Goal: Task Accomplishment & Management: Complete application form

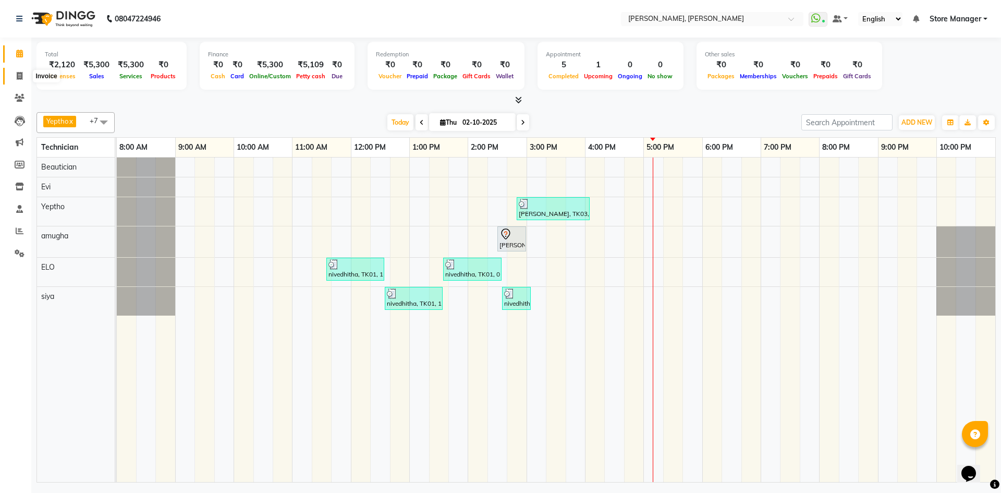
click at [17, 75] on icon at bounding box center [20, 76] width 6 height 8
select select "service"
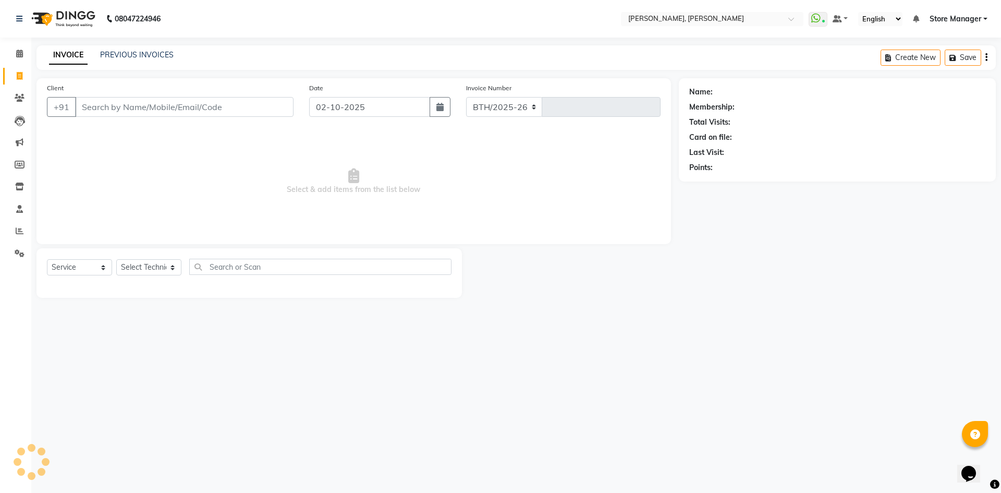
select select "7173"
type input "1543"
click at [155, 260] on select "Select Technician" at bounding box center [148, 267] width 65 height 16
select select "61634"
click at [116, 259] on select "Select Technician amugha Beautician ELO Evi MANAGER [PERSON_NAME] [PERSON_NAME]…" at bounding box center [148, 267] width 65 height 16
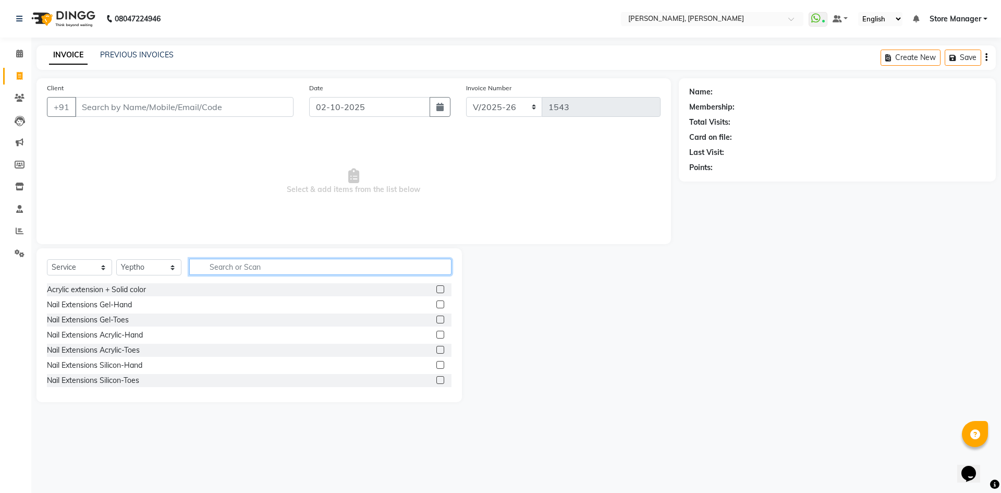
click at [249, 259] on input "text" at bounding box center [320, 267] width 262 height 16
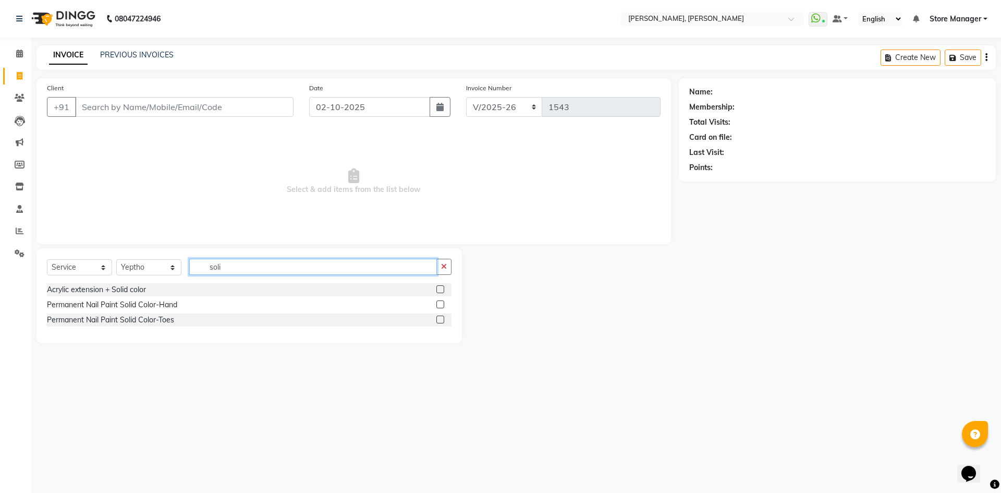
type input "soli"
click at [439, 303] on label at bounding box center [440, 304] width 8 height 8
click at [439, 303] on input "checkbox" at bounding box center [439, 304] width 7 height 7
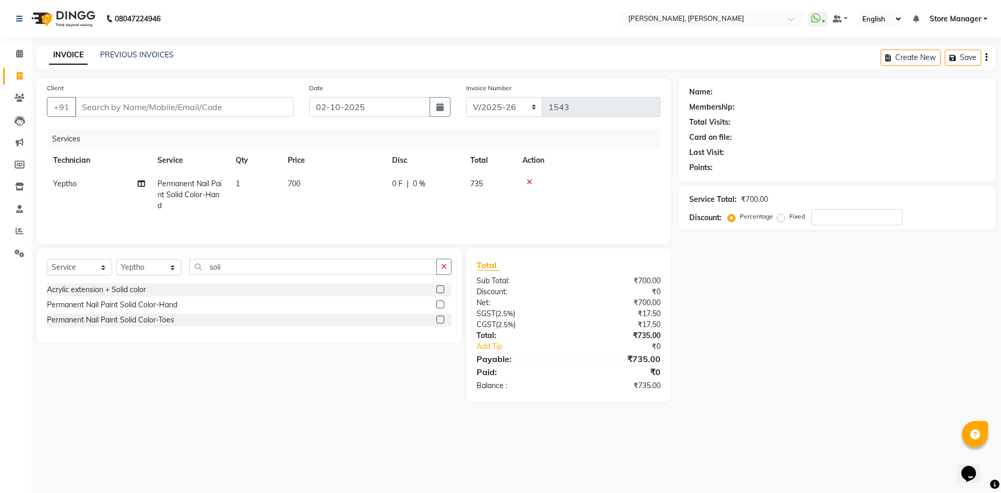
checkbox input "false"
click at [445, 271] on button "button" at bounding box center [443, 267] width 15 height 16
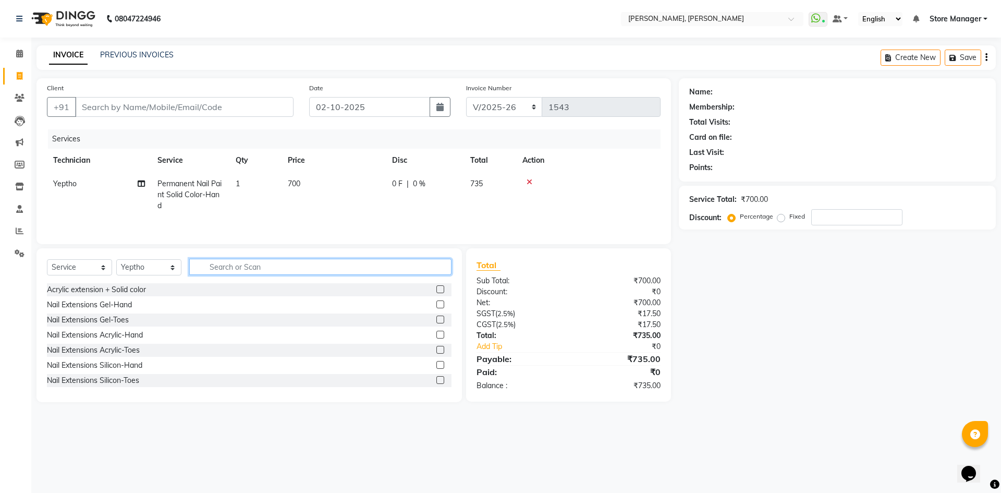
click at [406, 268] on input "text" at bounding box center [320, 267] width 262 height 16
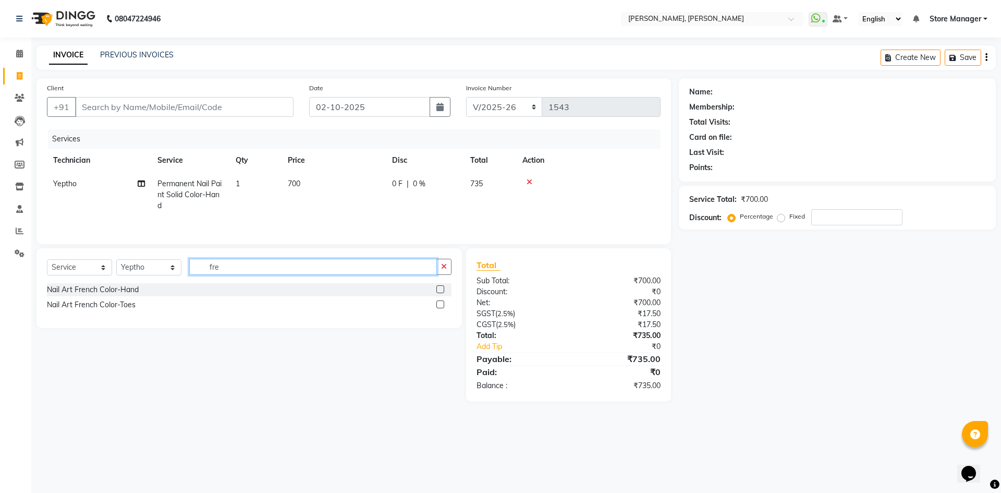
type input "fre"
click at [443, 289] on label at bounding box center [440, 289] width 8 height 8
click at [443, 289] on input "checkbox" at bounding box center [439, 289] width 7 height 7
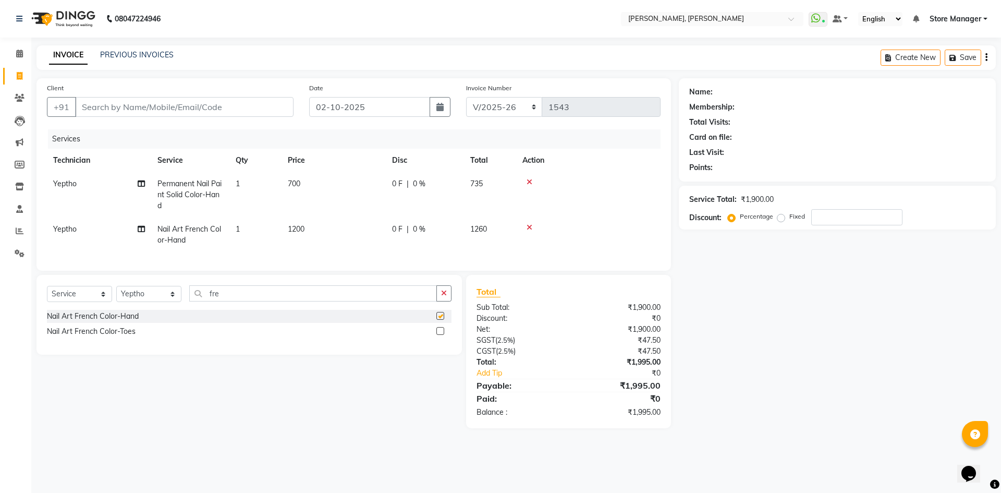
checkbox input "false"
click at [287, 229] on td "1200" at bounding box center [334, 234] width 104 height 34
select select "61634"
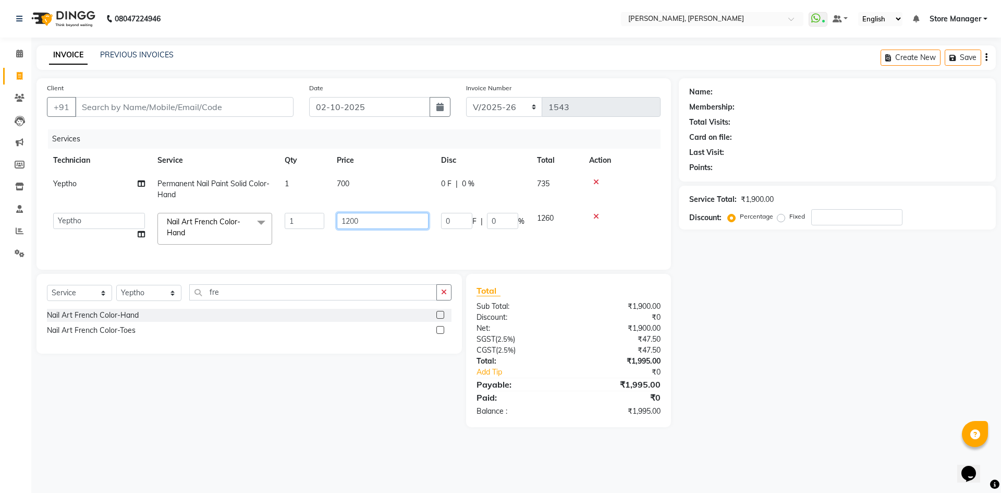
click at [350, 221] on input "1200" at bounding box center [383, 221] width 92 height 16
type input "1000"
click at [746, 343] on div "Name: Membership: Total Visits: Card on file: Last Visit: Points: Service Total…" at bounding box center [841, 252] width 325 height 349
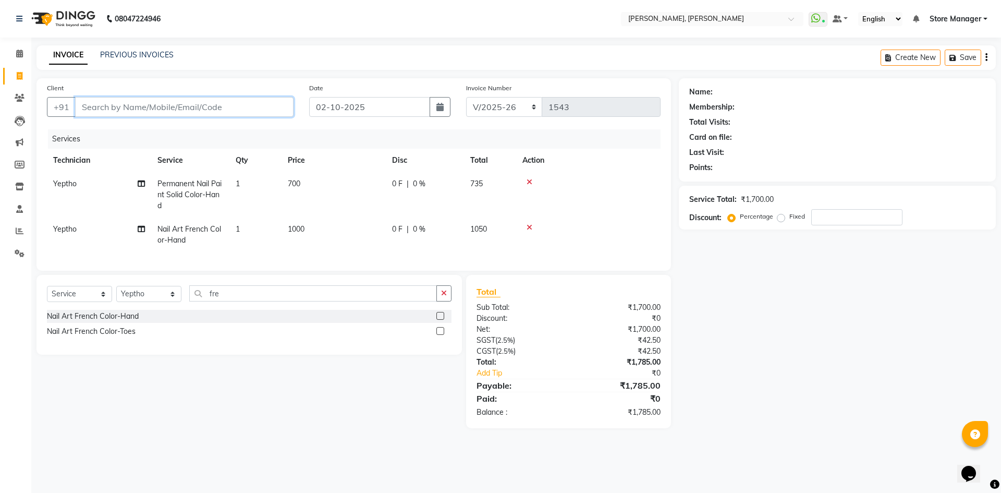
click at [162, 108] on input "Client" at bounding box center [184, 107] width 218 height 20
type input "7"
type input "0"
type input "7760383838"
click at [282, 107] on span "Add Client" at bounding box center [266, 107] width 41 height 10
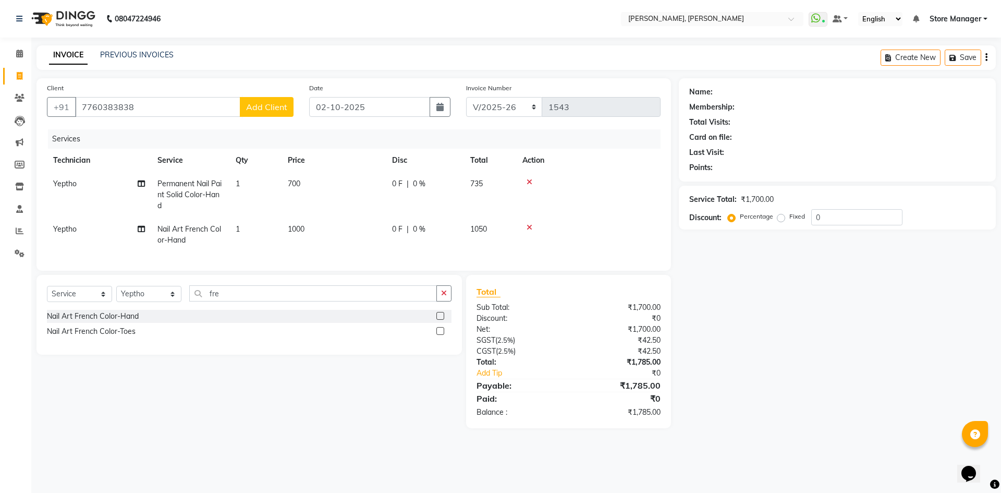
select select "21"
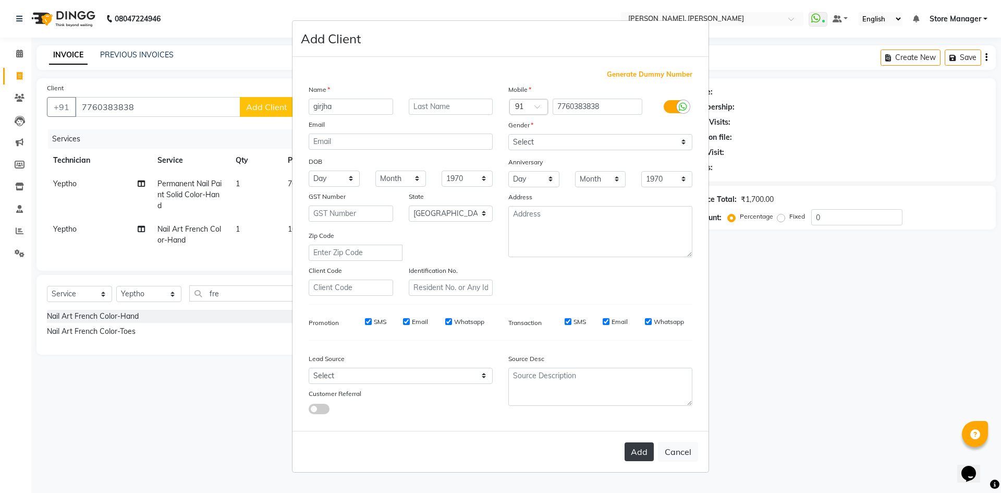
type input "girjha"
click at [643, 457] on button "Add" at bounding box center [639, 451] width 29 height 19
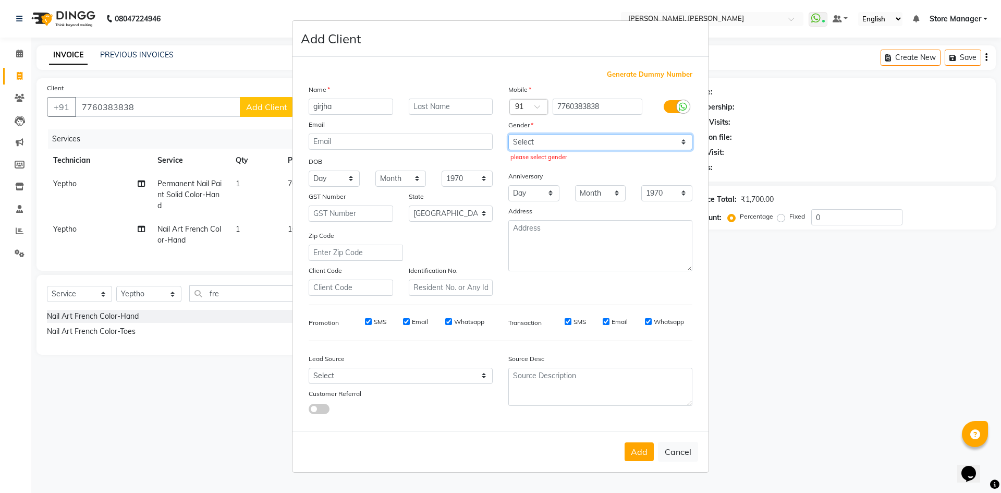
click at [584, 140] on select "Select [DEMOGRAPHIC_DATA] [DEMOGRAPHIC_DATA] Other Prefer Not To Say" at bounding box center [600, 142] width 184 height 16
select select "[DEMOGRAPHIC_DATA]"
click at [508, 134] on select "Select [DEMOGRAPHIC_DATA] [DEMOGRAPHIC_DATA] Other Prefer Not To Say" at bounding box center [600, 142] width 184 height 16
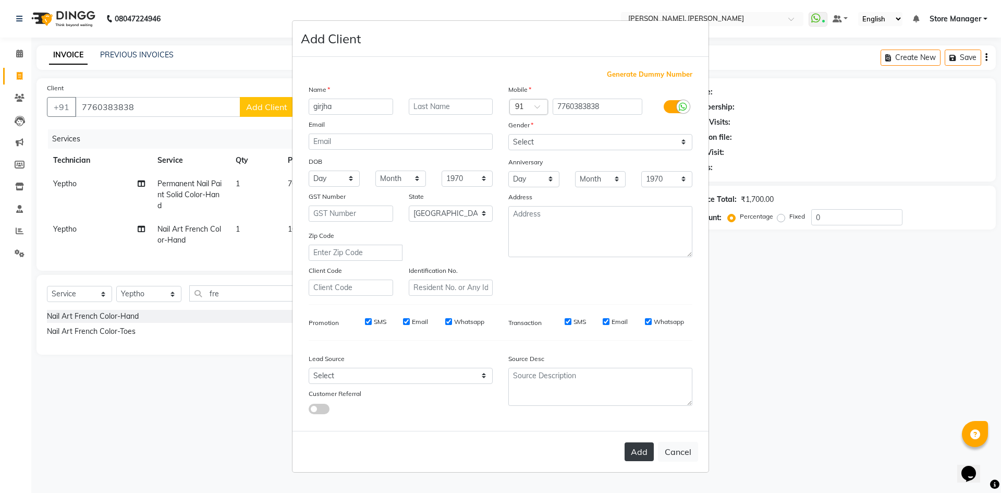
click at [640, 451] on button "Add" at bounding box center [639, 451] width 29 height 19
type input "77******38"
select select
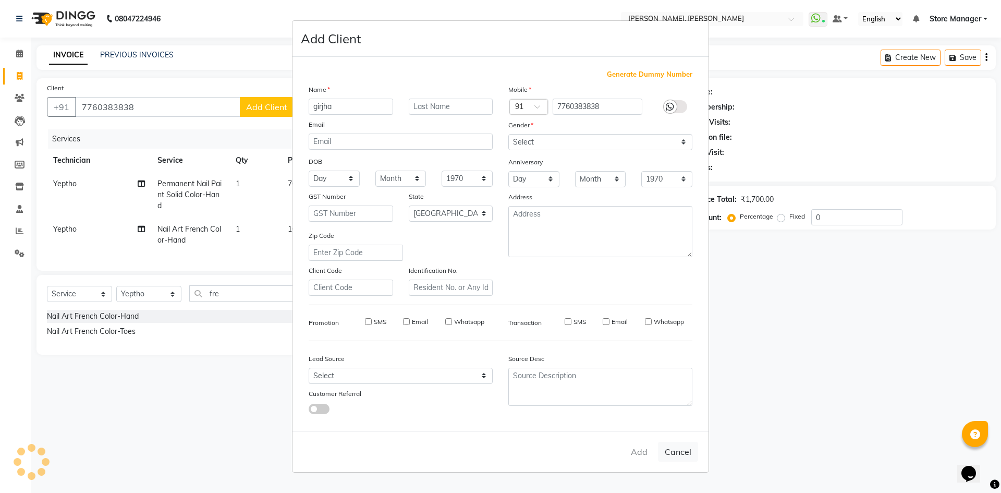
select select "null"
select select
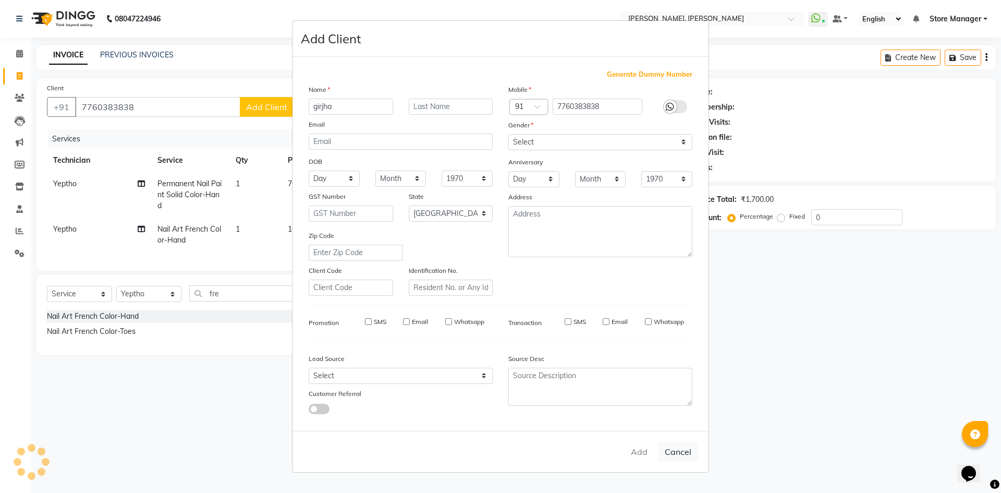
checkbox input "false"
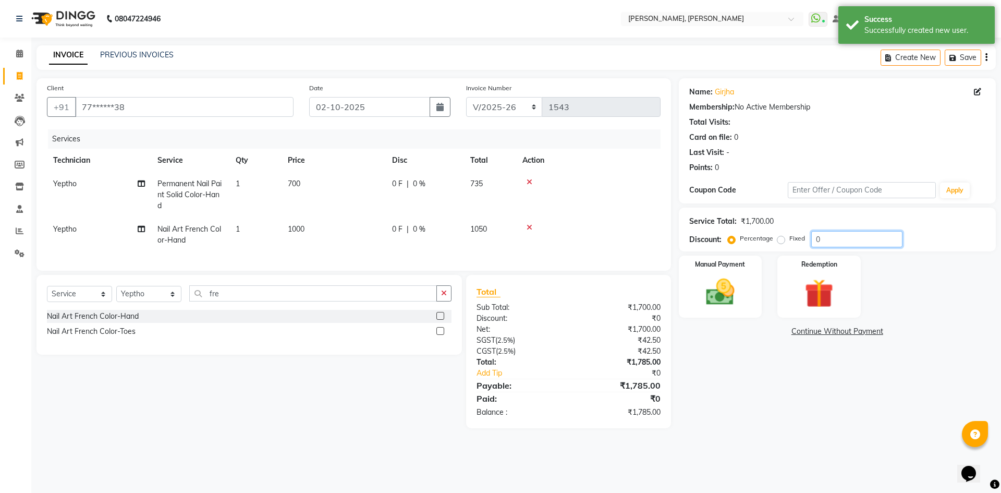
click at [828, 240] on input "0" at bounding box center [856, 239] width 91 height 16
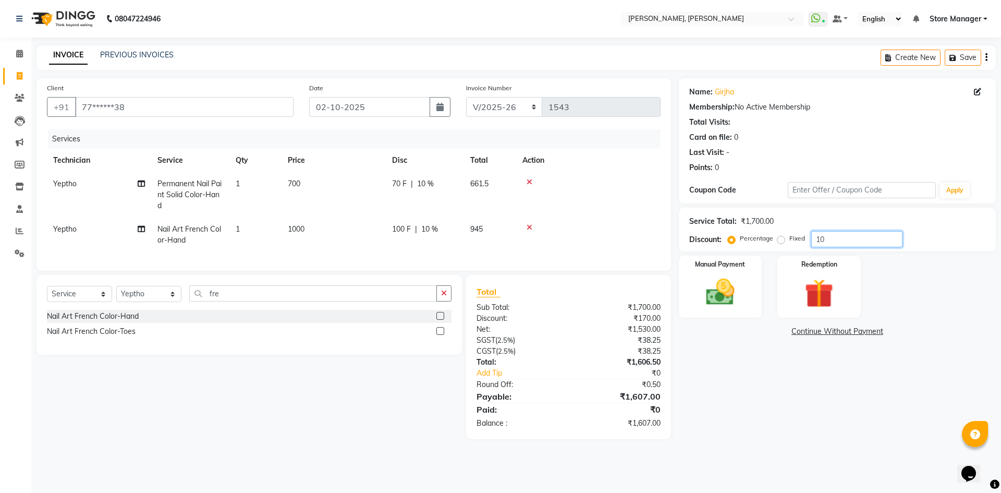
type input "1"
click at [975, 91] on icon at bounding box center [977, 91] width 7 height 7
select select "21"
select select "[DEMOGRAPHIC_DATA]"
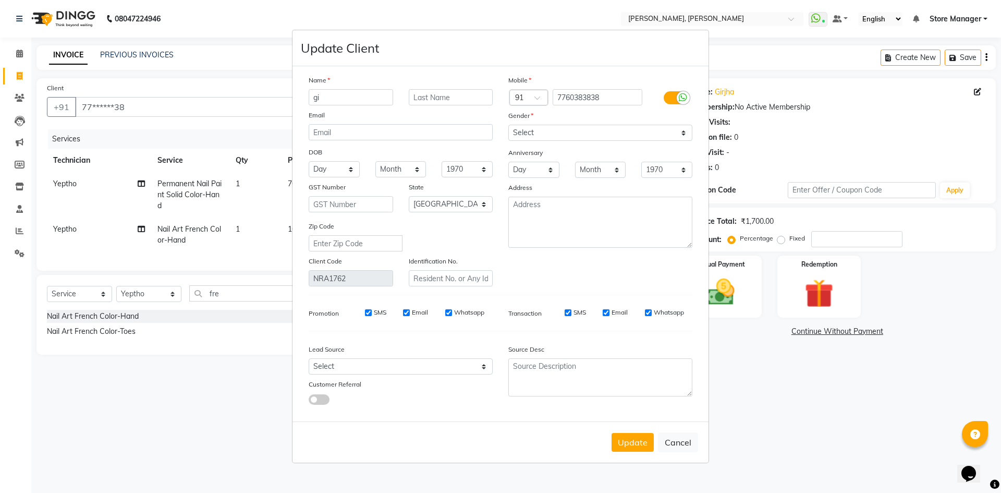
type input "g"
click at [348, 92] on input "garish" at bounding box center [351, 97] width 84 height 16
type input "[PERSON_NAME]"
click at [627, 439] on button "Update" at bounding box center [633, 442] width 42 height 19
select select
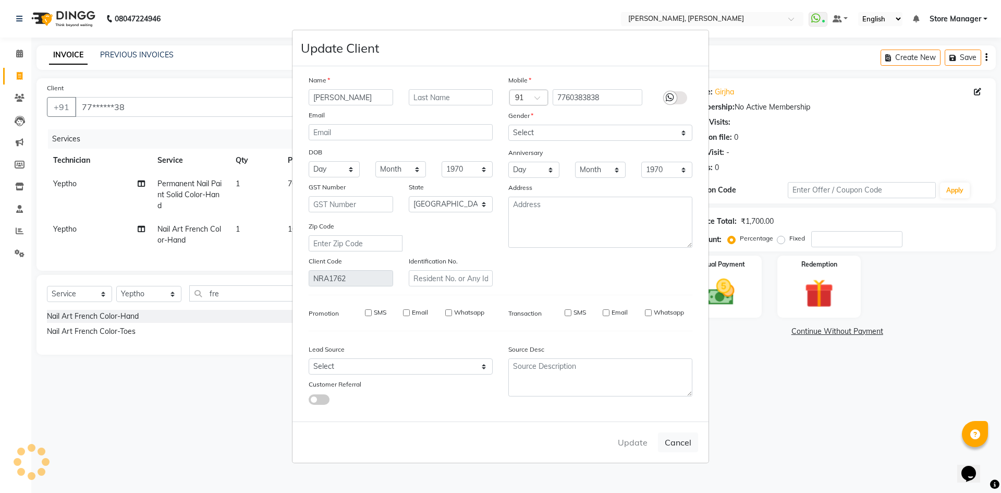
select select
select select "null"
select select
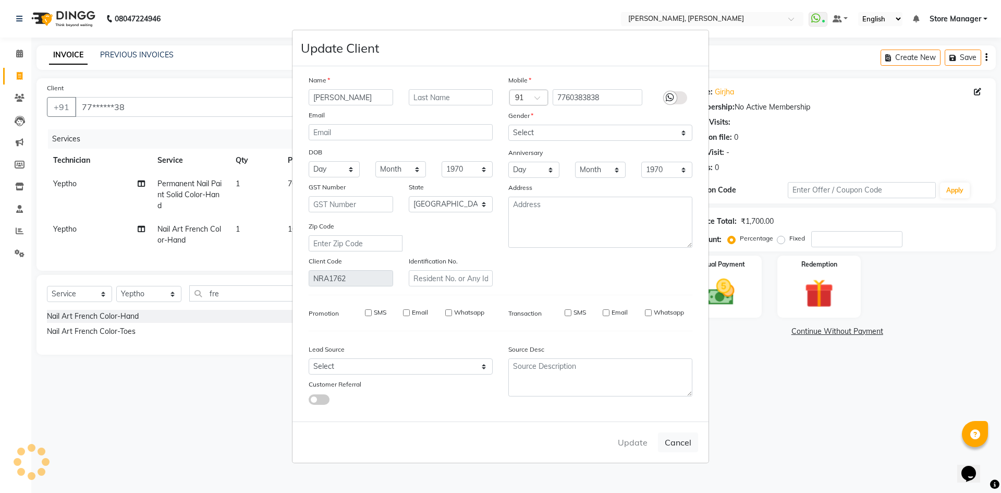
select select
checkbox input "false"
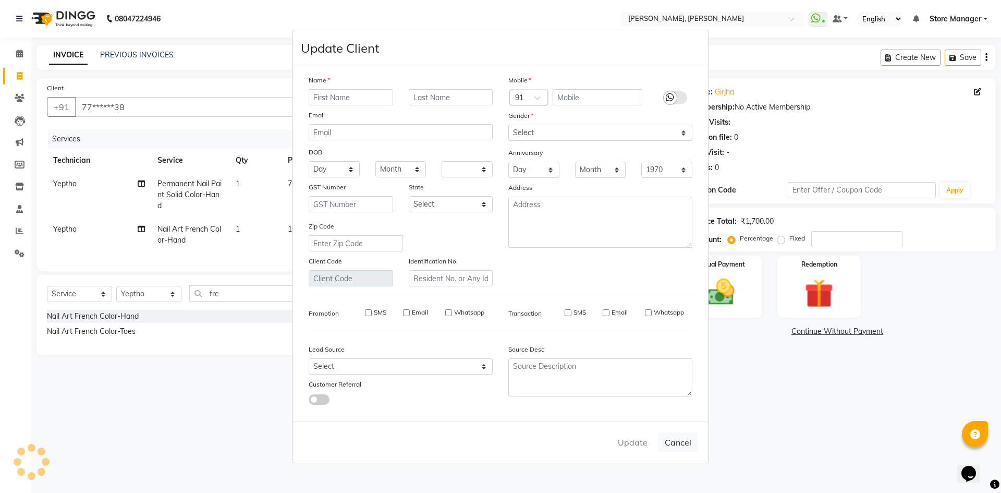
checkbox input "false"
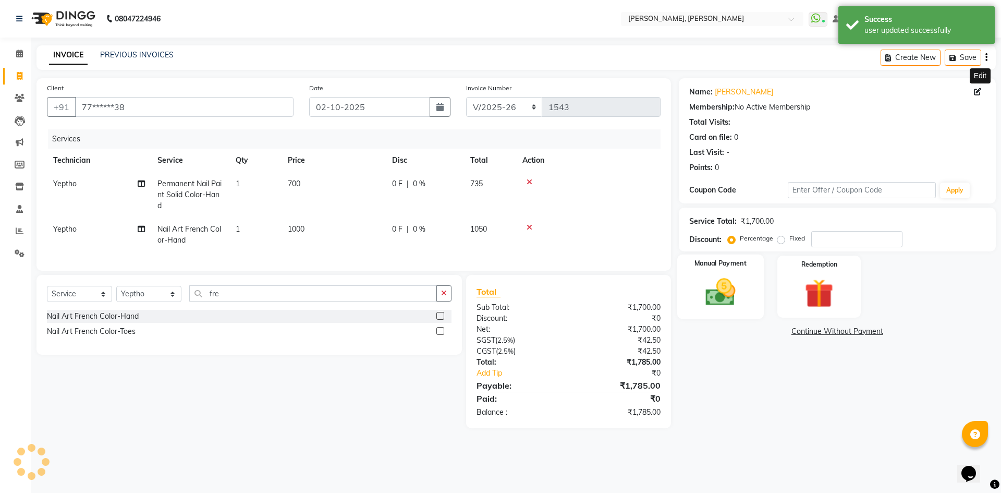
click at [744, 289] on div "Manual Payment" at bounding box center [720, 286] width 87 height 64
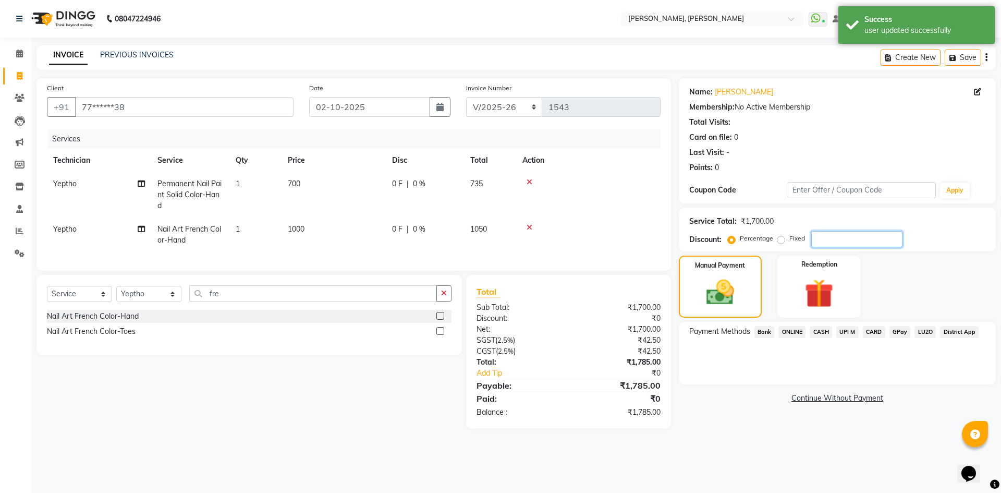
click at [834, 239] on input "number" at bounding box center [856, 239] width 91 height 16
type input "100"
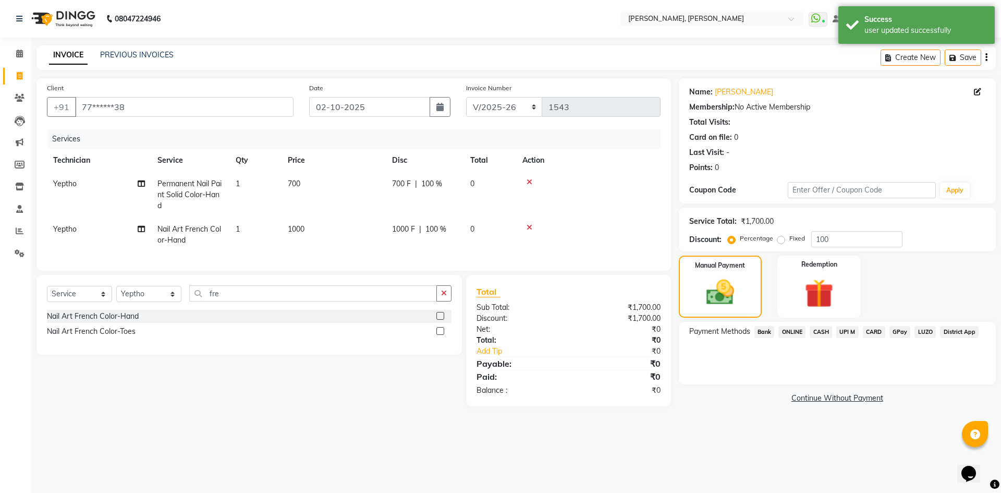
drag, startPoint x: 781, startPoint y: 241, endPoint x: 808, endPoint y: 241, distance: 26.6
click at [789, 241] on label "Fixed" at bounding box center [797, 238] width 16 height 9
click at [782, 241] on input "Fixed" at bounding box center [783, 238] width 7 height 7
radio input "true"
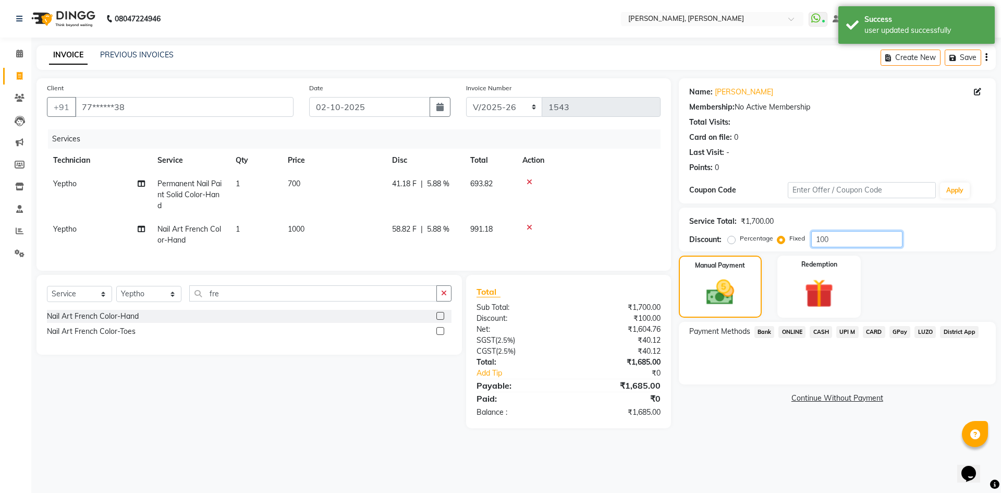
click at [859, 241] on input "100" at bounding box center [856, 239] width 91 height 16
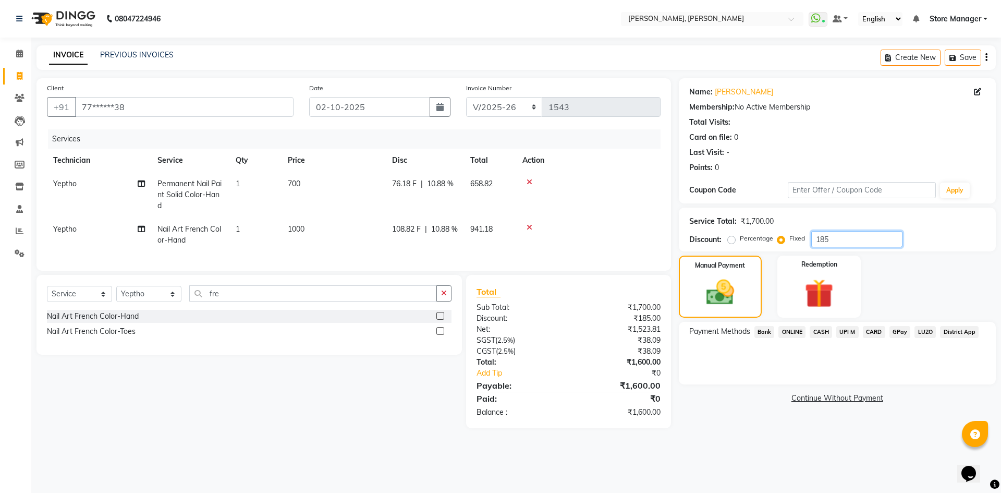
type input "185"
click at [797, 332] on span "ONLINE" at bounding box center [792, 332] width 27 height 12
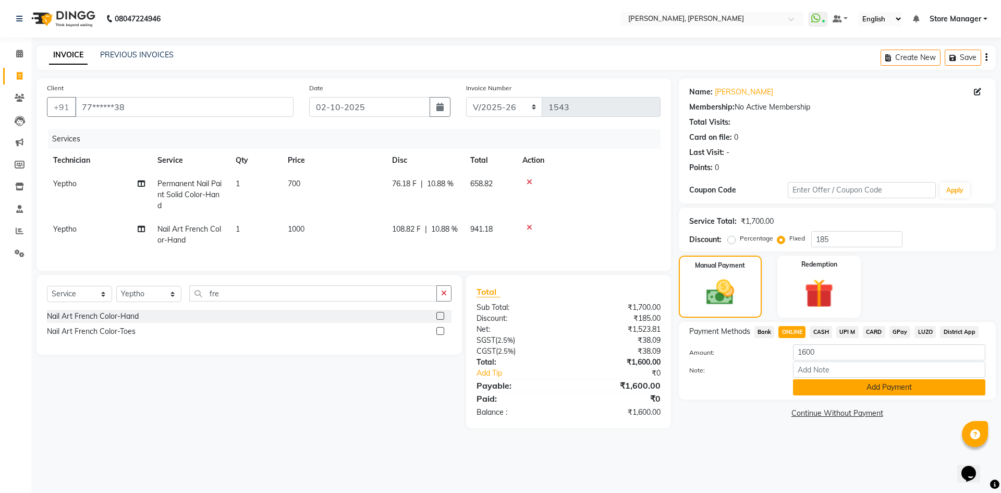
click at [839, 385] on button "Add Payment" at bounding box center [889, 387] width 192 height 16
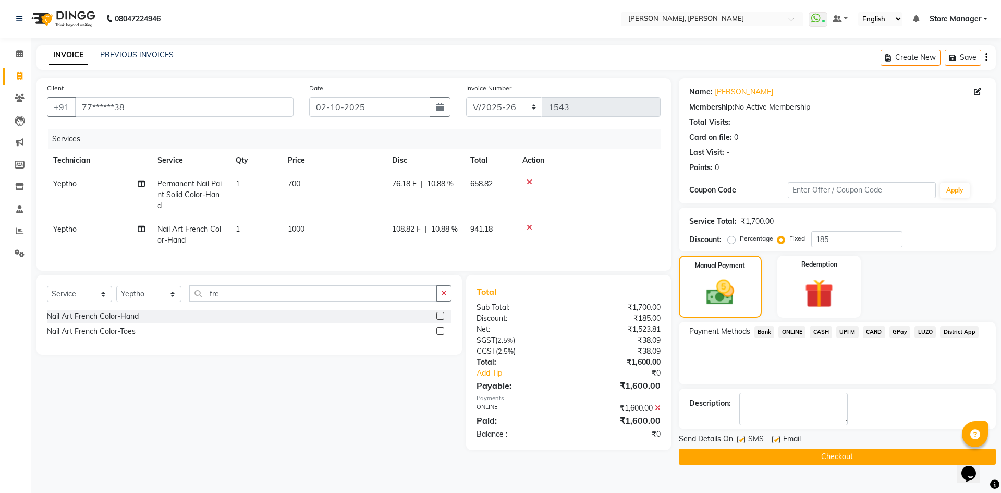
click at [847, 458] on button "Checkout" at bounding box center [837, 456] width 317 height 16
